Goal: Check status: Check status

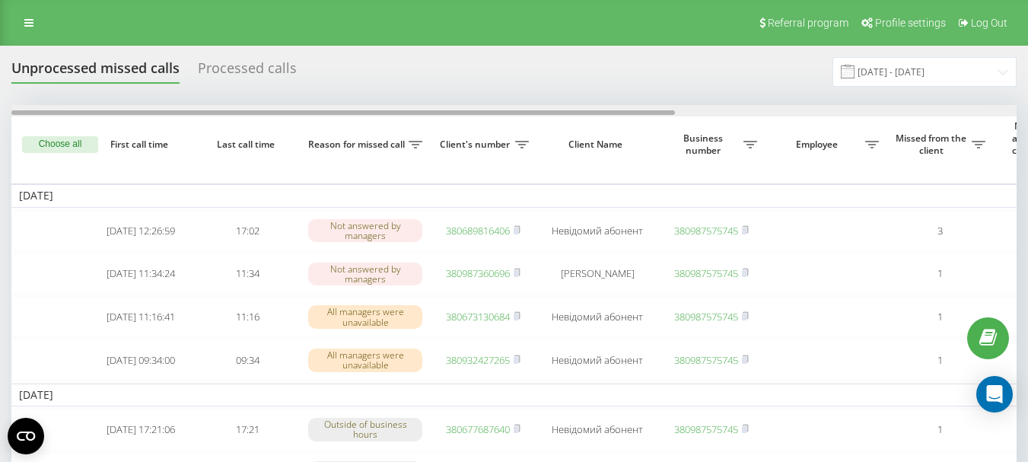
scroll to position [0, 517]
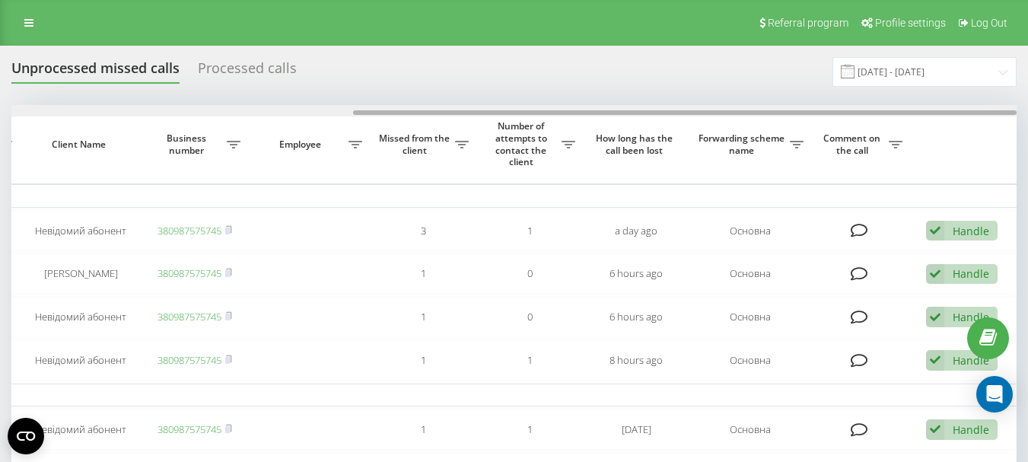
drag, startPoint x: 530, startPoint y: 108, endPoint x: 578, endPoint y: 108, distance: 48.7
click at [578, 108] on div at bounding box center [513, 110] width 1005 height 11
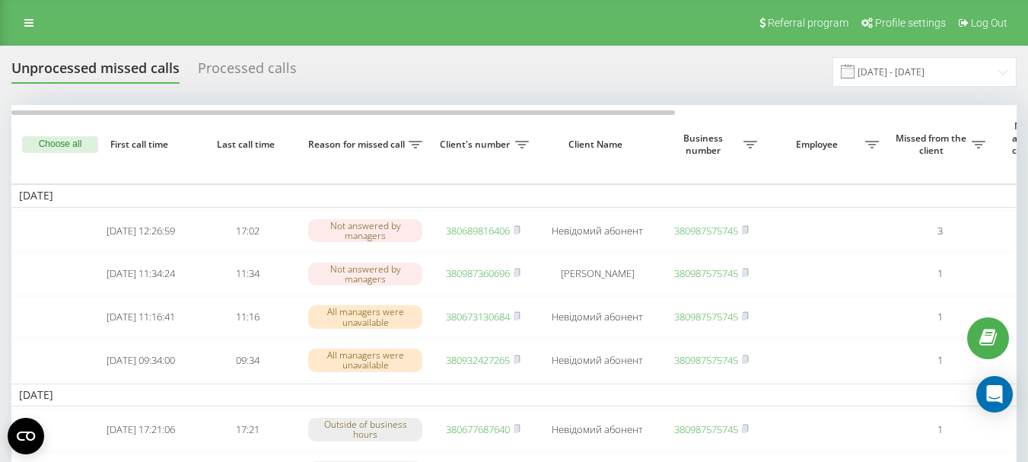
click at [443, 78] on div "Unprocessed missed calls Processed calls 01.09.2025 - 30.09.2025" at bounding box center [513, 72] width 1005 height 30
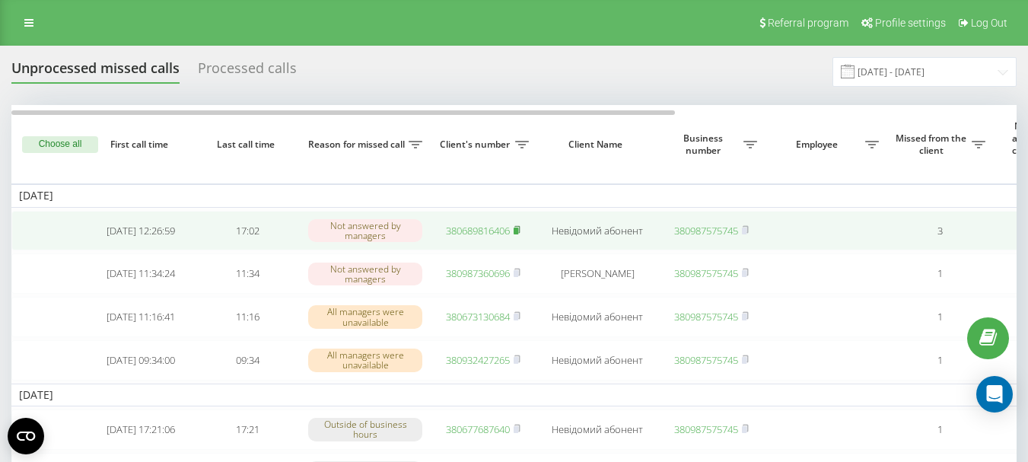
click at [517, 231] on rect at bounding box center [516, 231] width 5 height 7
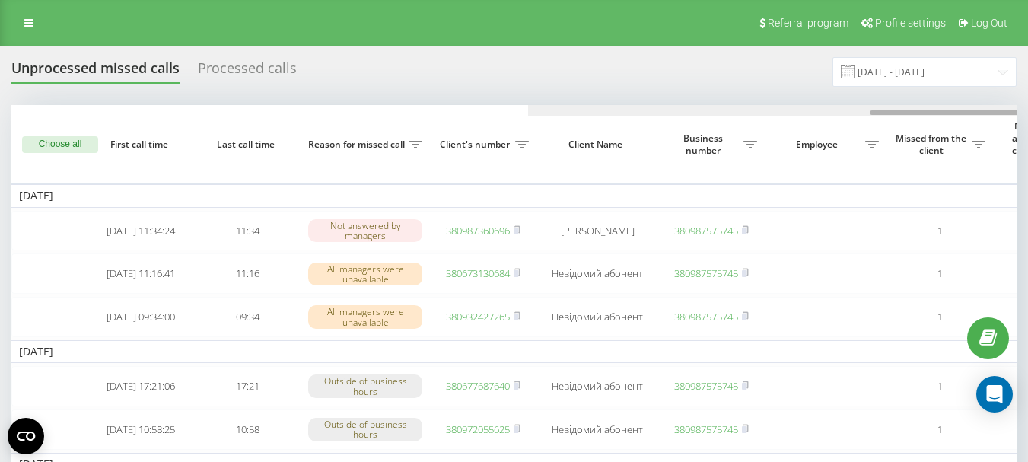
scroll to position [0, 517]
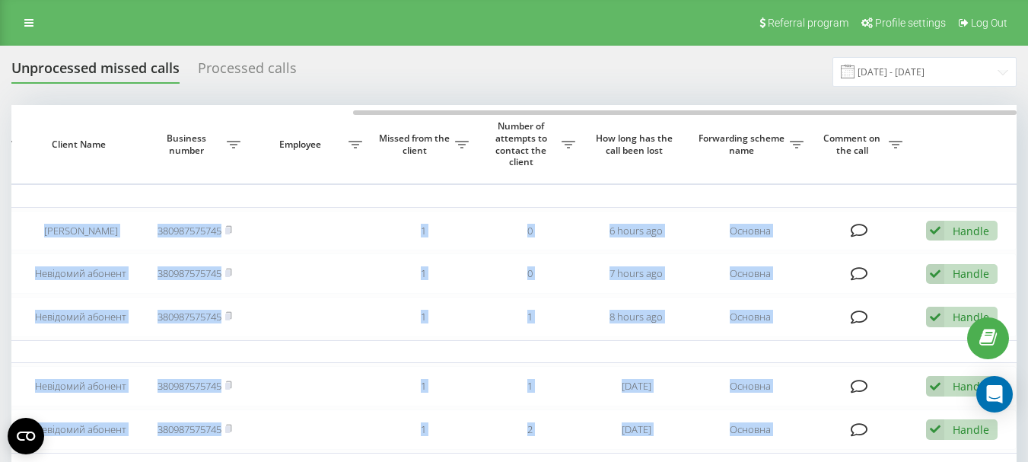
drag, startPoint x: 310, startPoint y: 110, endPoint x: 403, endPoint y: 100, distance: 92.6
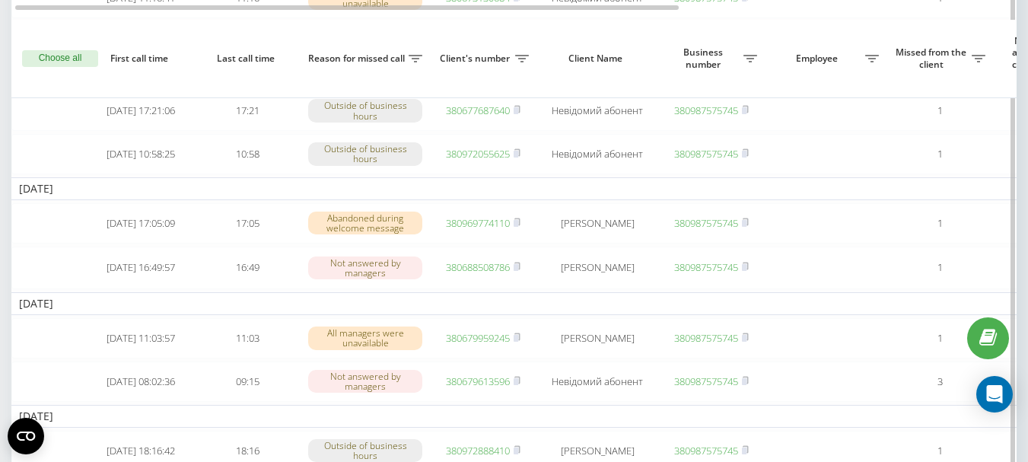
scroll to position [0, 0]
